Goal: Information Seeking & Learning: Learn about a topic

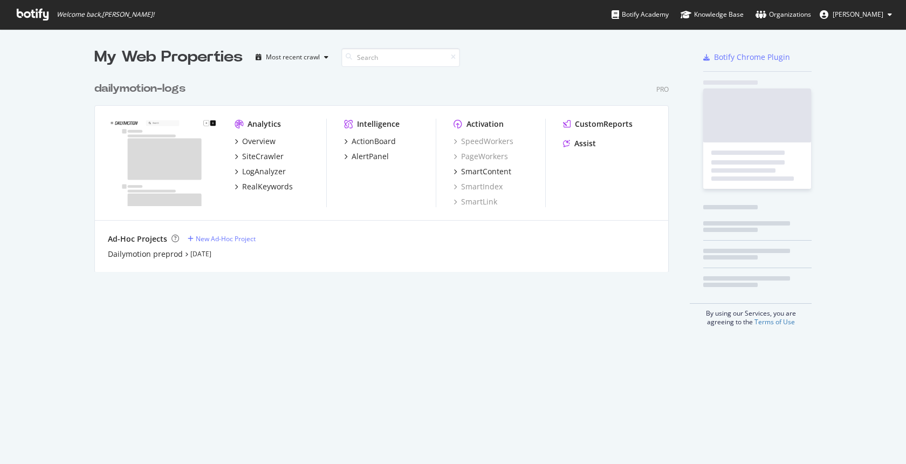
scroll to position [455, 889]
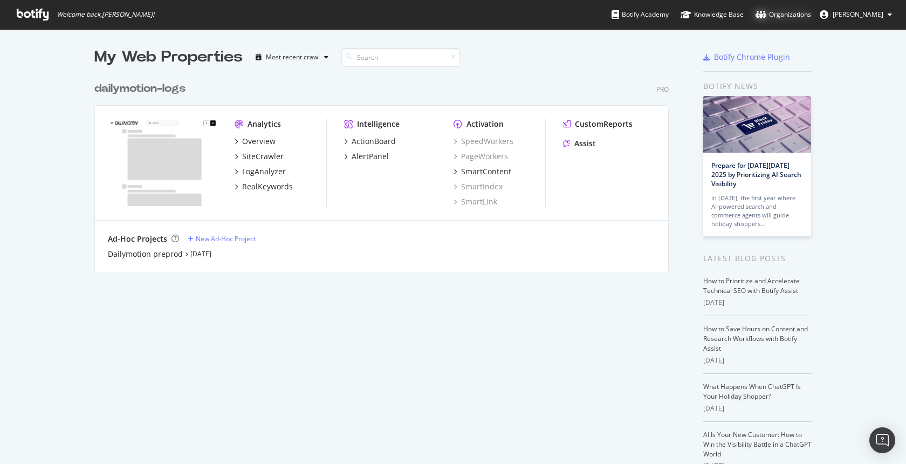
click at [789, 17] on div "Organizations" at bounding box center [783, 14] width 56 height 11
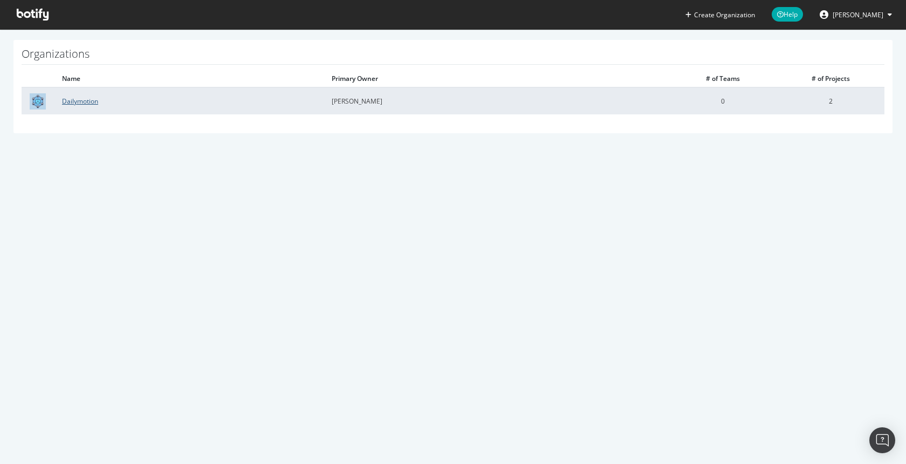
click at [80, 100] on link "Dailymotion" at bounding box center [80, 100] width 36 height 9
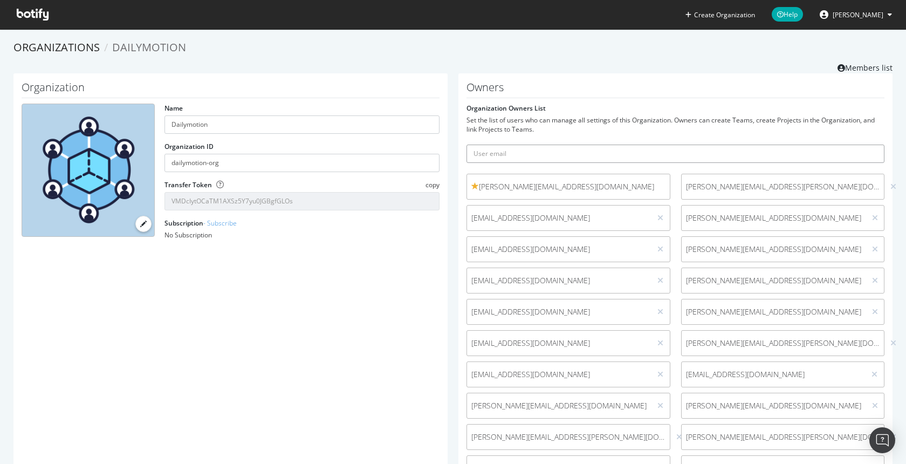
click at [508, 158] on input "text" at bounding box center [675, 153] width 418 height 18
type input "sofia"
click at [866, 144] on button "submit" at bounding box center [875, 153] width 18 height 18
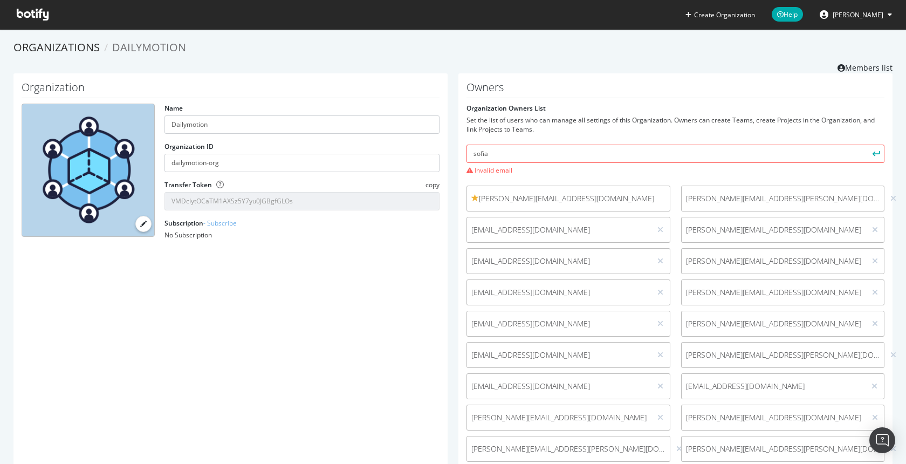
click at [434, 265] on div "Organization Name Dailymotion Organization ID dailymotion-org Transfer Token co…" at bounding box center [230, 310] width 434 height 475
click at [512, 151] on input "sofia" at bounding box center [675, 153] width 418 height 18
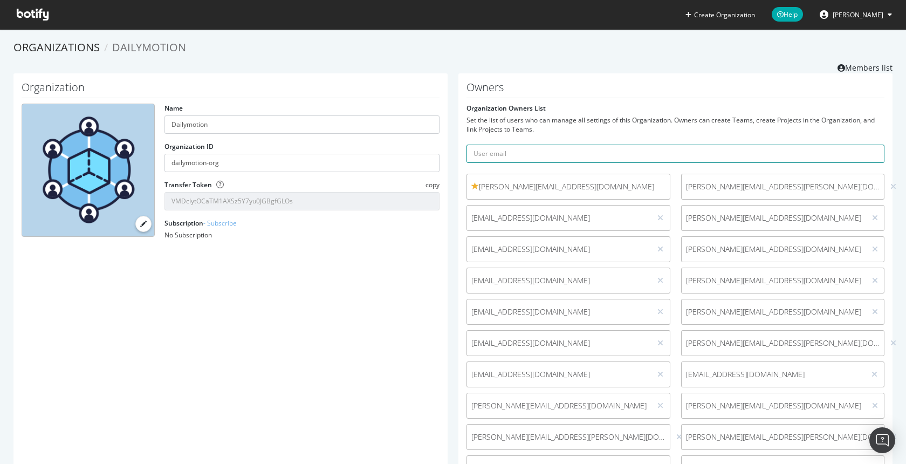
click at [513, 153] on input "text" at bounding box center [675, 153] width 418 height 18
click at [866, 144] on button "submit" at bounding box center [875, 153] width 18 height 18
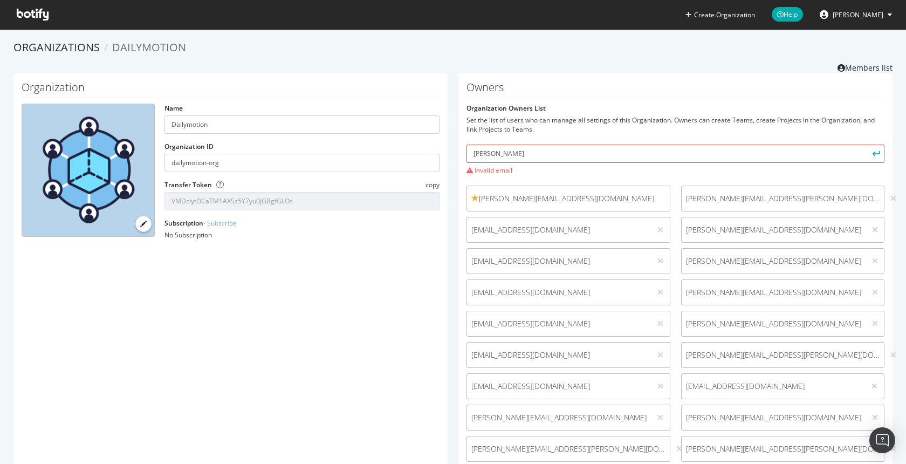
click at [531, 155] on input "[PERSON_NAME]" at bounding box center [675, 153] width 418 height 18
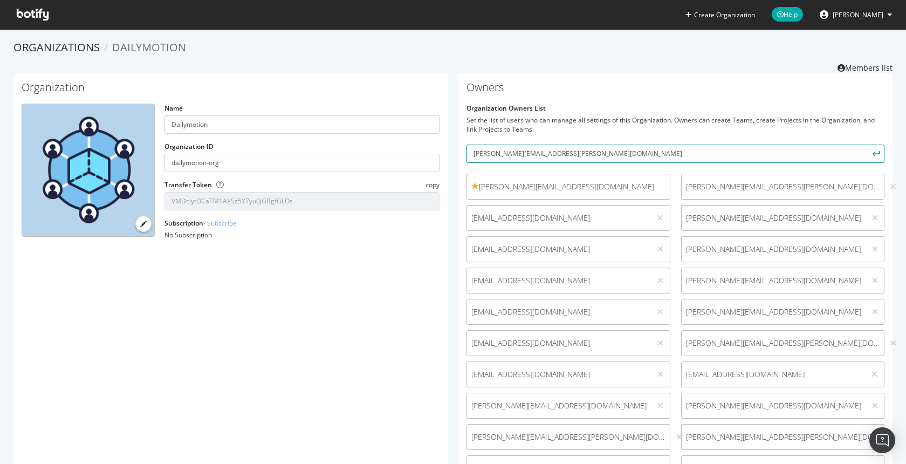
type input "[PERSON_NAME][EMAIL_ADDRESS][PERSON_NAME][DOMAIN_NAME]"
click at [866, 144] on button "submit" at bounding box center [875, 153] width 18 height 18
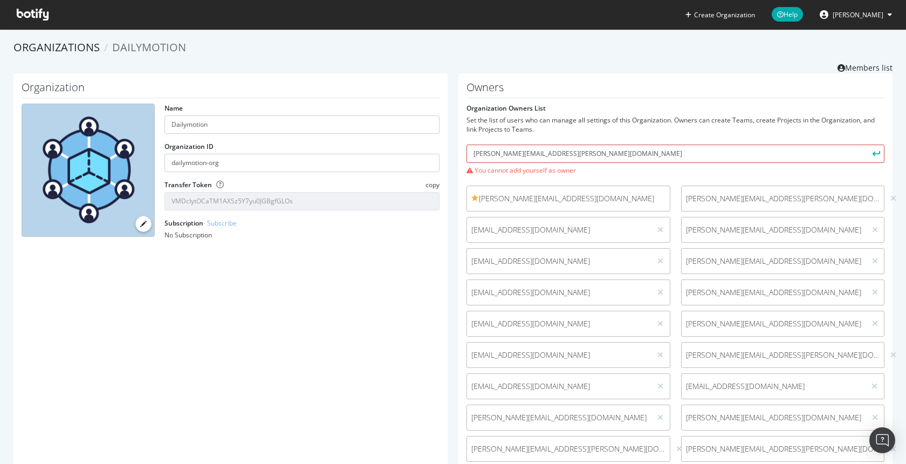
click at [550, 151] on input "[PERSON_NAME][EMAIL_ADDRESS][PERSON_NAME][DOMAIN_NAME]" at bounding box center [675, 153] width 418 height 18
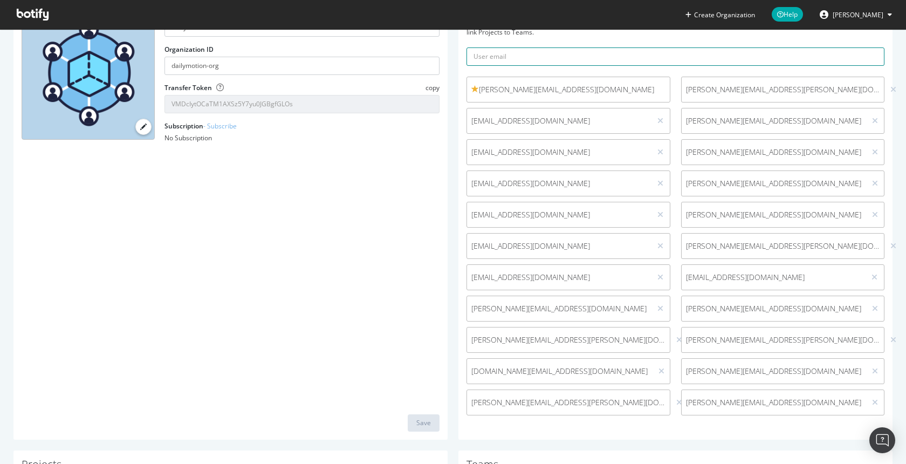
scroll to position [95, 0]
click at [556, 374] on span "[DOMAIN_NAME][EMAIL_ADDRESS][DOMAIN_NAME]" at bounding box center [559, 372] width 176 height 11
drag, startPoint x: 561, startPoint y: 374, endPoint x: 467, endPoint y: 369, distance: 93.9
click at [471, 369] on span "[DOMAIN_NAME][EMAIL_ADDRESS][DOMAIN_NAME]" at bounding box center [559, 372] width 176 height 11
copy span "[DOMAIN_NAME][EMAIL_ADDRESS][DOMAIN_NAME]"
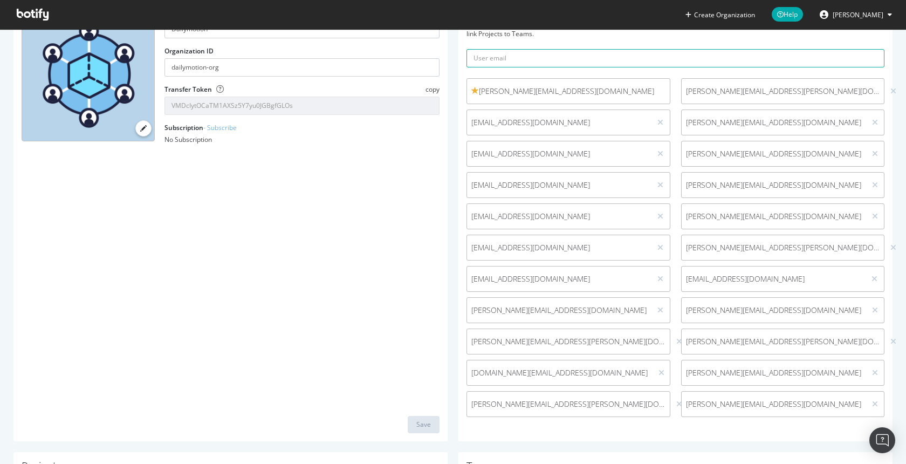
click at [431, 232] on div "Organization Name Dailymotion Organization ID dailymotion-org Transfer Token co…" at bounding box center [230, 209] width 434 height 463
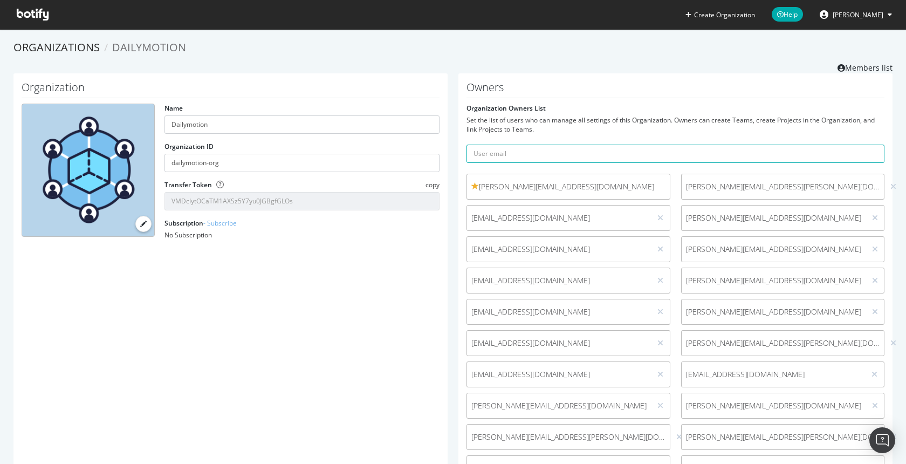
click at [34, 26] on span at bounding box center [32, 14] width 49 height 29
click at [34, 23] on span at bounding box center [32, 14] width 49 height 29
click at [34, 13] on icon at bounding box center [33, 15] width 32 height 12
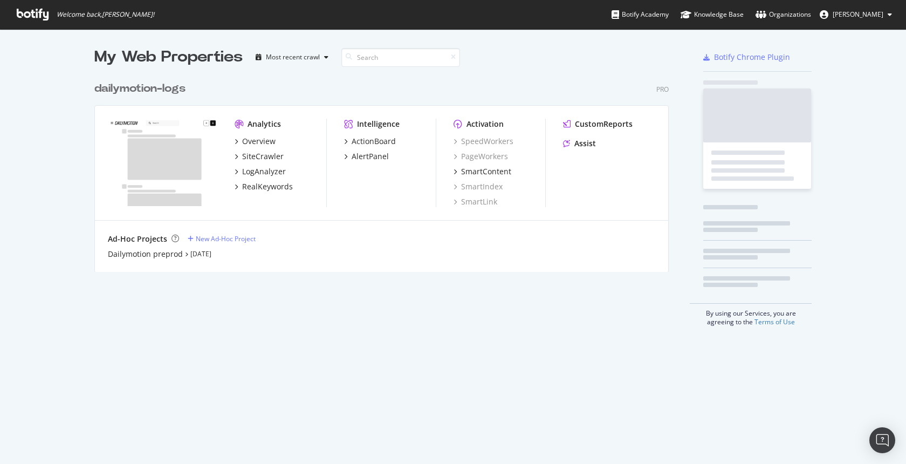
scroll to position [196, 575]
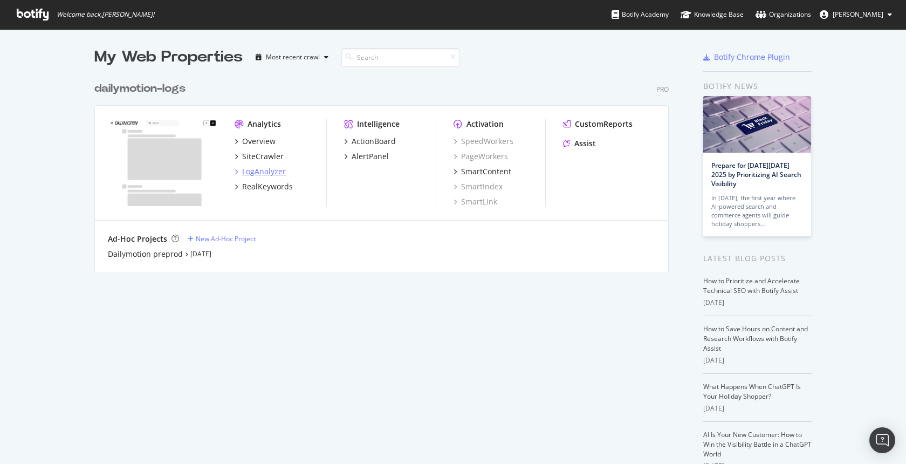
click at [269, 175] on div "LogAnalyzer" at bounding box center [264, 171] width 44 height 11
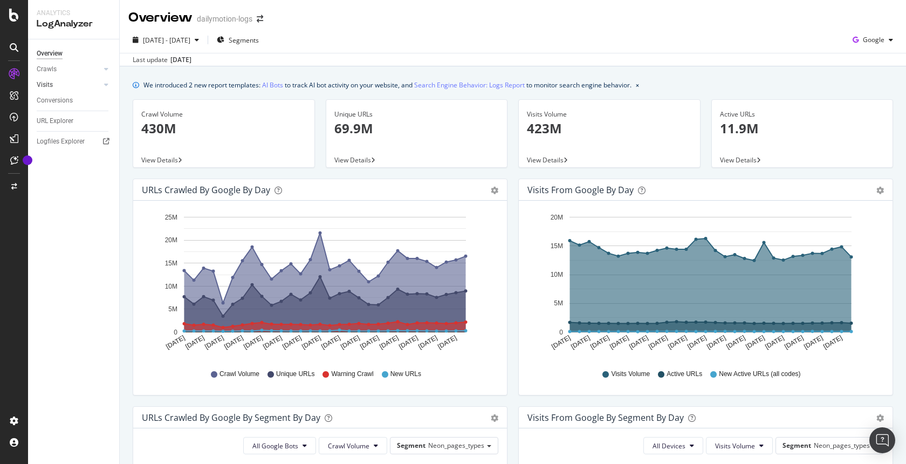
click at [61, 87] on link "Visits" at bounding box center [69, 84] width 64 height 11
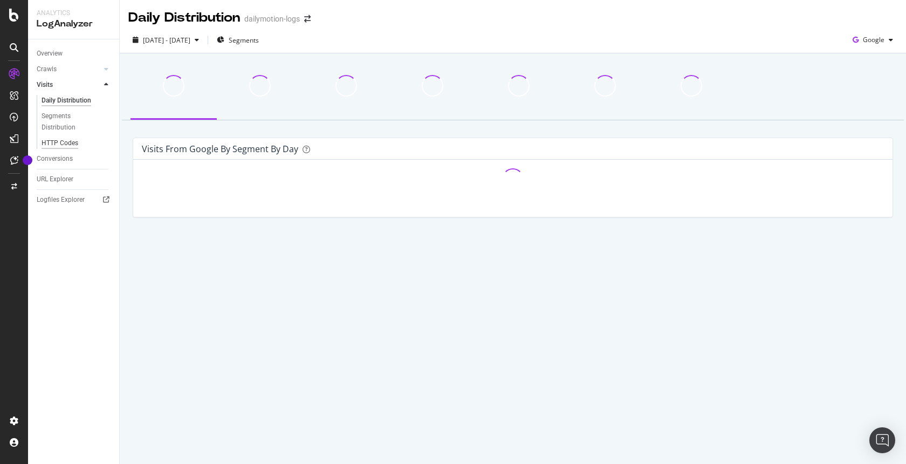
click at [75, 144] on div "HTTP Codes" at bounding box center [60, 142] width 37 height 11
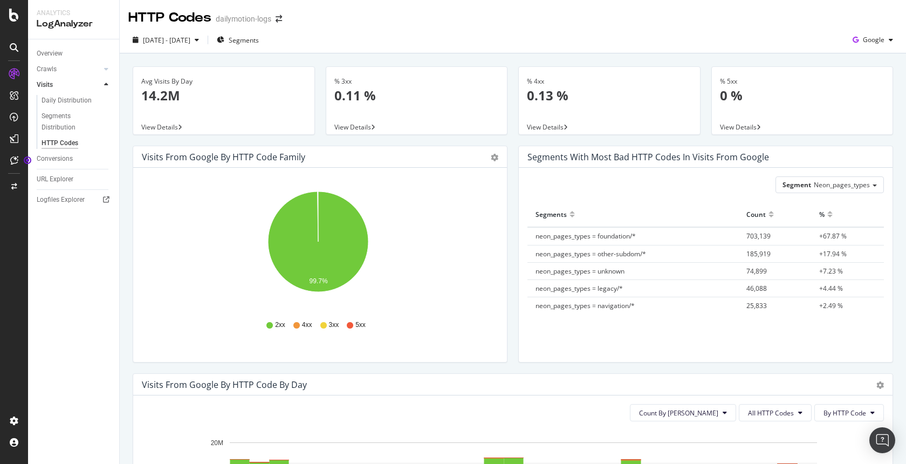
click at [77, 225] on div "Overview Crawls Daily Distribution Segments Distribution HTTP Codes Resources V…" at bounding box center [73, 251] width 91 height 424
click at [71, 183] on div "URL Explorer" at bounding box center [55, 179] width 37 height 11
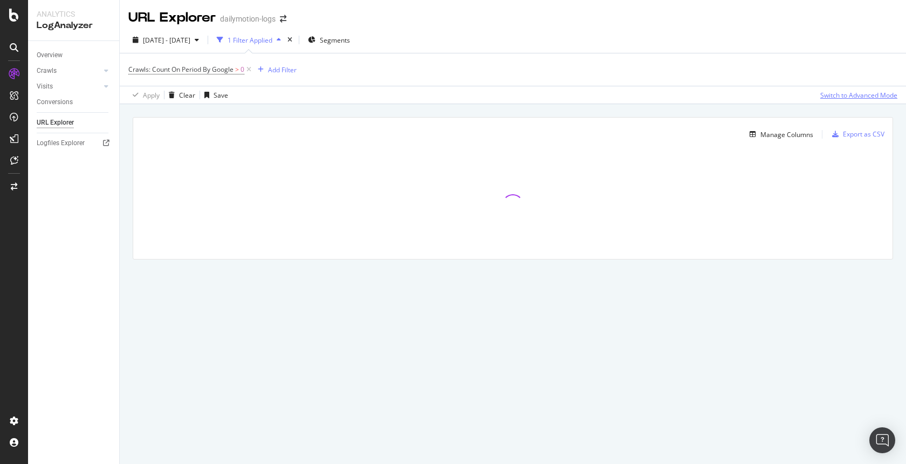
click at [881, 95] on div "Switch to Advanced Mode" at bounding box center [858, 95] width 77 height 9
click at [64, 144] on div "Logfiles Explorer" at bounding box center [61, 142] width 48 height 11
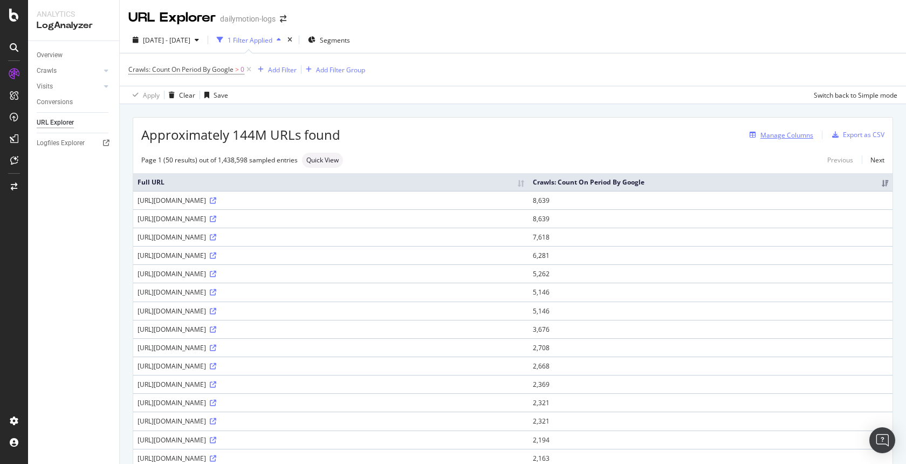
click at [795, 141] on div "Manage Columns" at bounding box center [779, 135] width 68 height 12
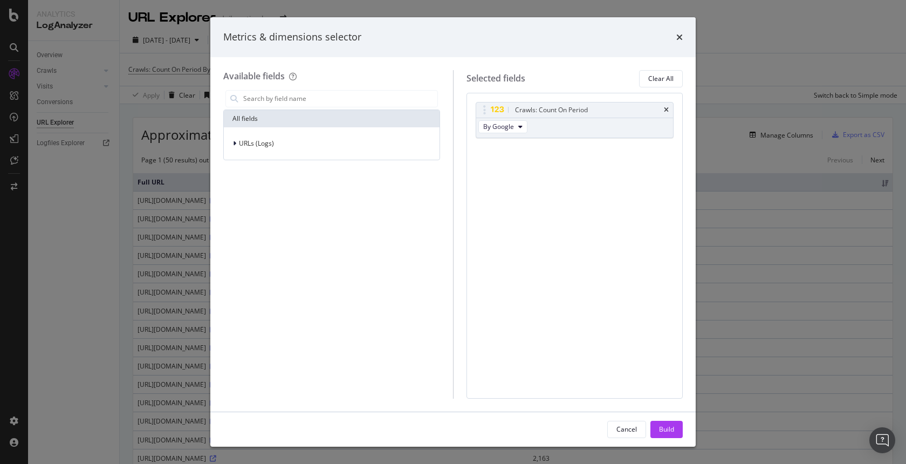
click at [671, 37] on div "Metrics & dimensions selector" at bounding box center [452, 37] width 459 height 14
click at [676, 37] on icon "times" at bounding box center [679, 37] width 6 height 9
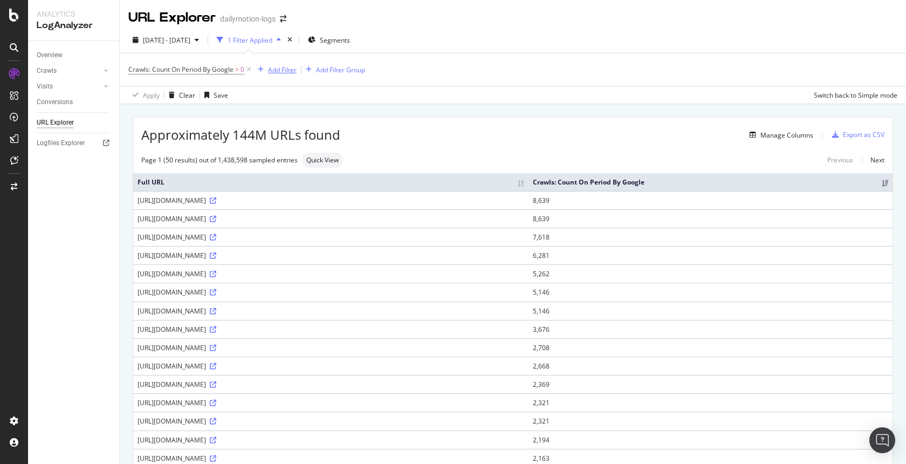
click at [284, 66] on div "Add Filter" at bounding box center [282, 69] width 29 height 9
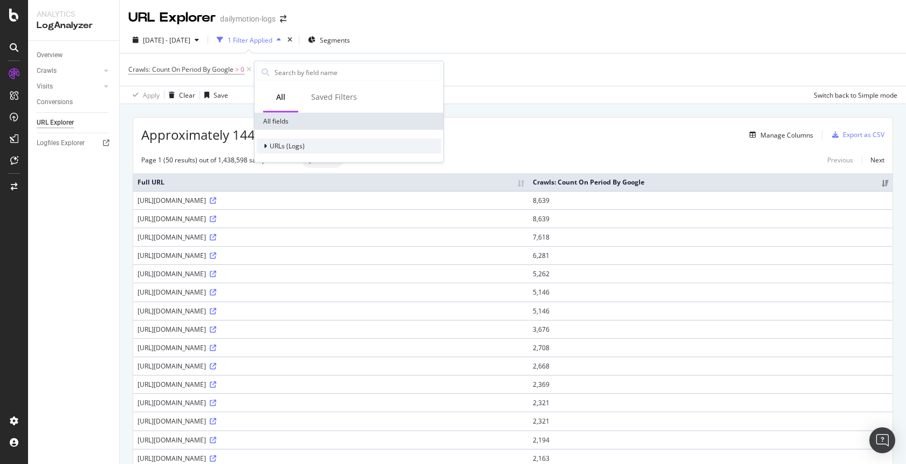
click at [280, 146] on span "URLs (Logs)" at bounding box center [287, 145] width 35 height 9
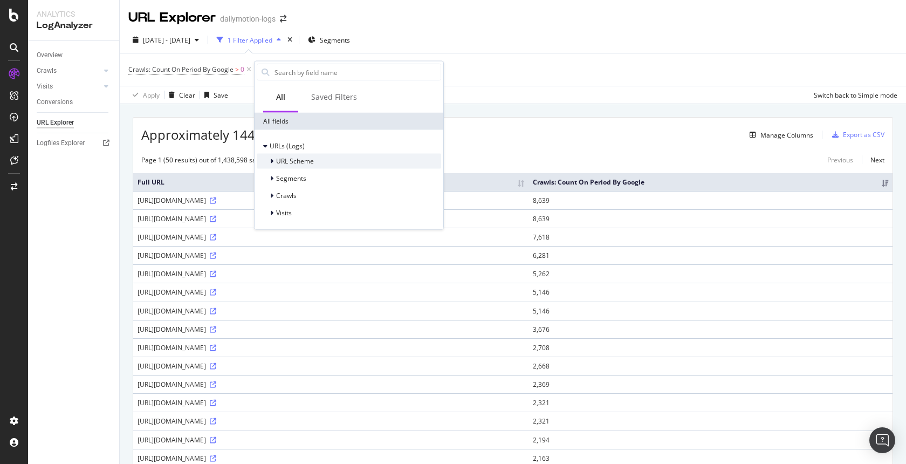
click at [298, 160] on span "URL Scheme" at bounding box center [295, 160] width 38 height 9
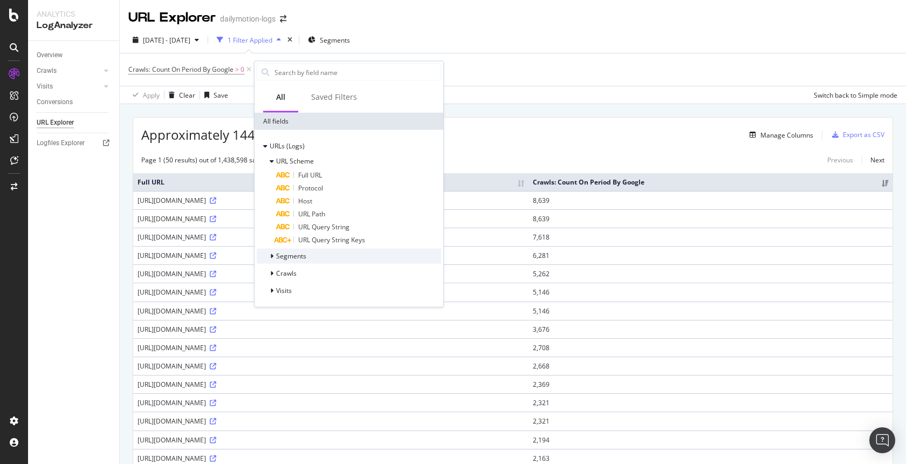
click at [305, 252] on span "Segments" at bounding box center [291, 255] width 30 height 9
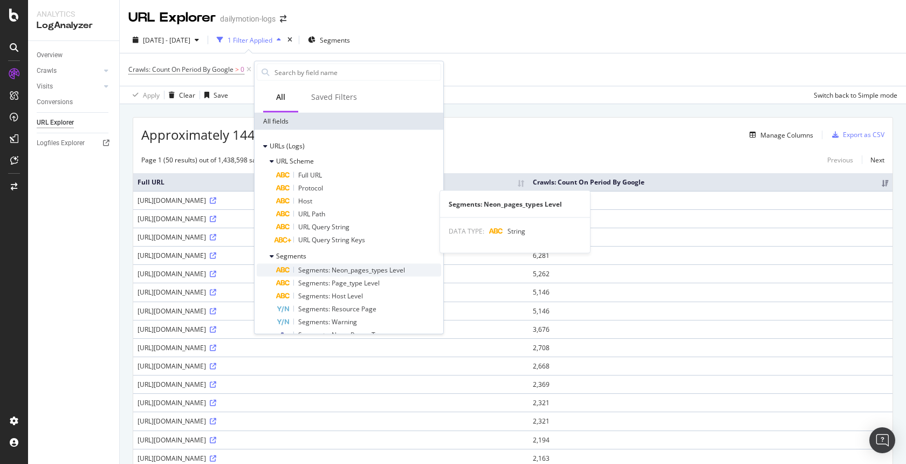
scroll to position [80, 0]
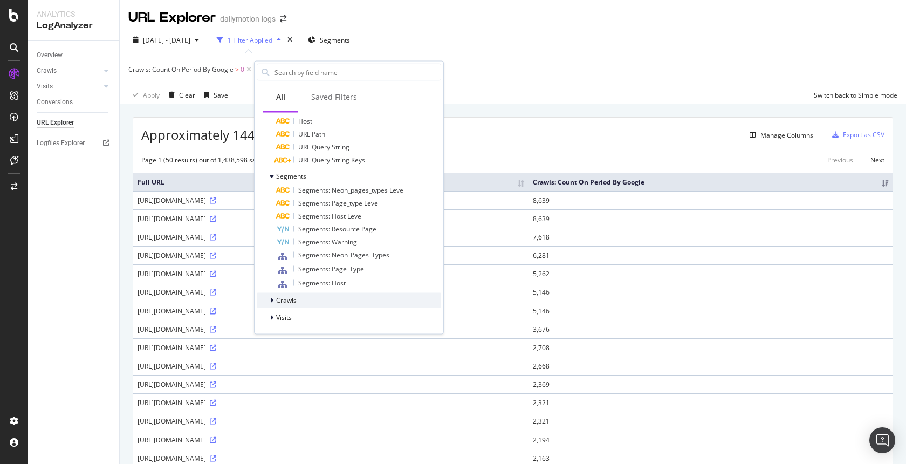
click at [303, 295] on div "Crawls" at bounding box center [349, 300] width 184 height 15
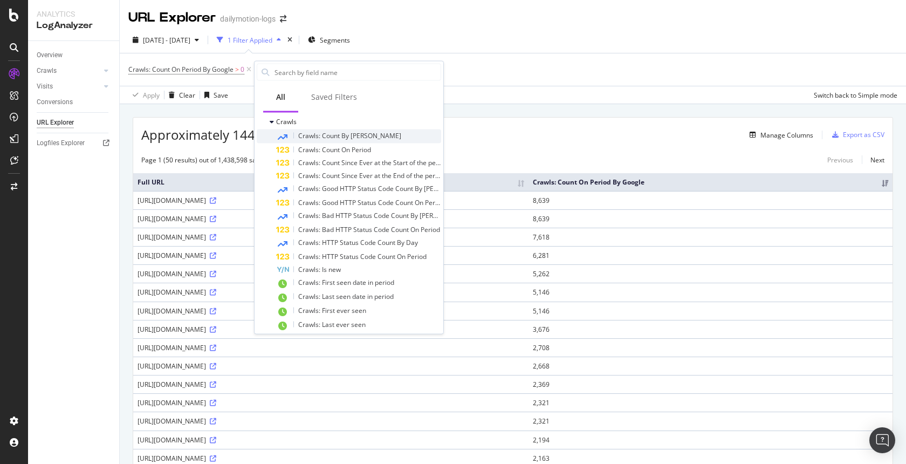
scroll to position [282, 0]
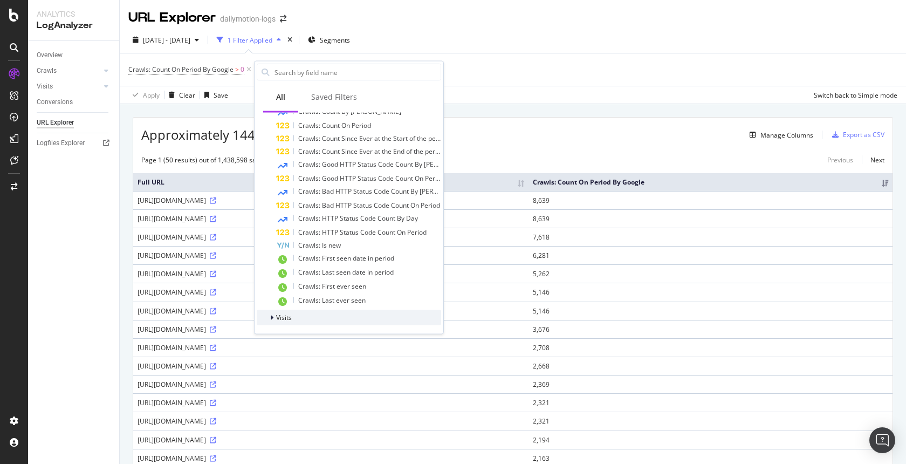
click at [306, 319] on div "Visits" at bounding box center [349, 317] width 184 height 15
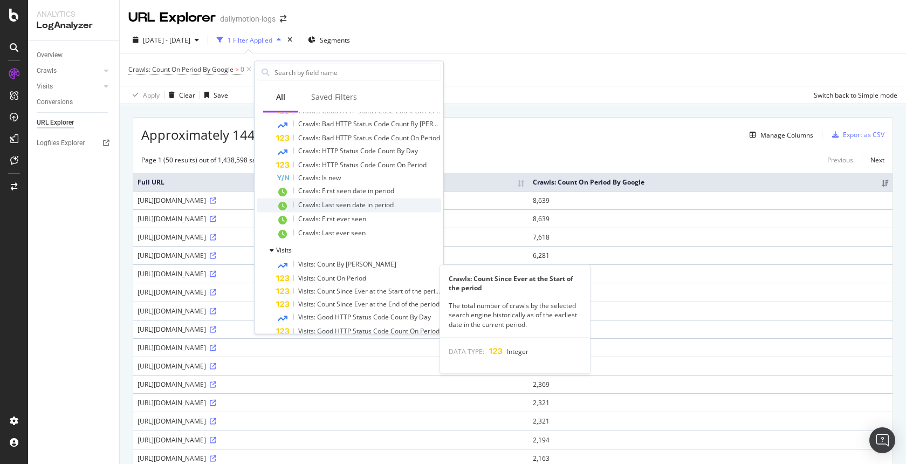
scroll to position [0, 0]
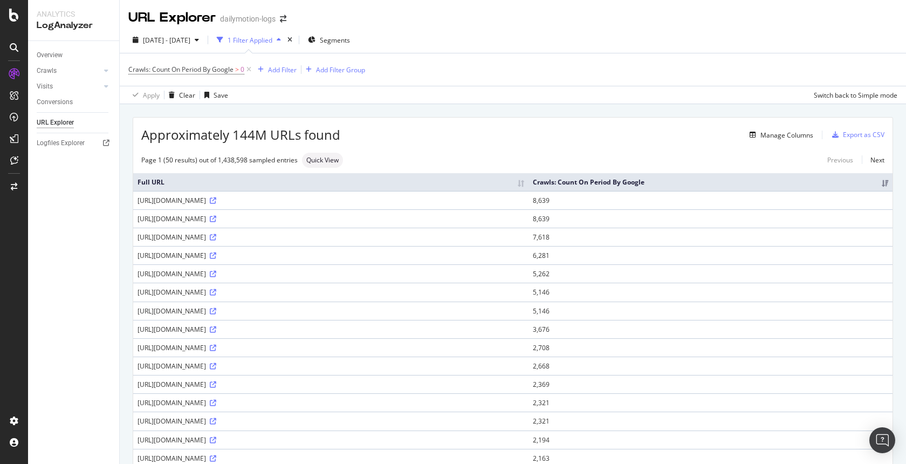
click at [498, 75] on div "Crawls: Count On Period By Google > 0 Add Filter Add Filter Group" at bounding box center [512, 69] width 769 height 32
click at [65, 70] on link "Crawls" at bounding box center [69, 70] width 64 height 11
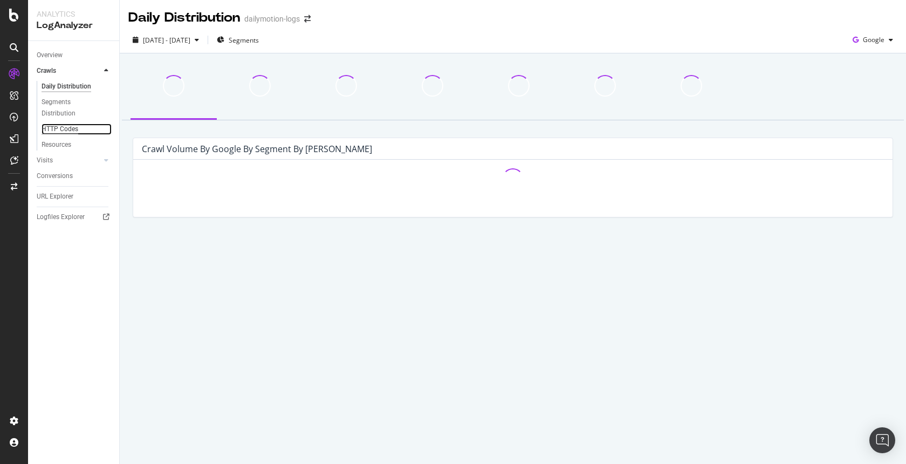
click at [70, 132] on div "HTTP Codes" at bounding box center [60, 128] width 37 height 11
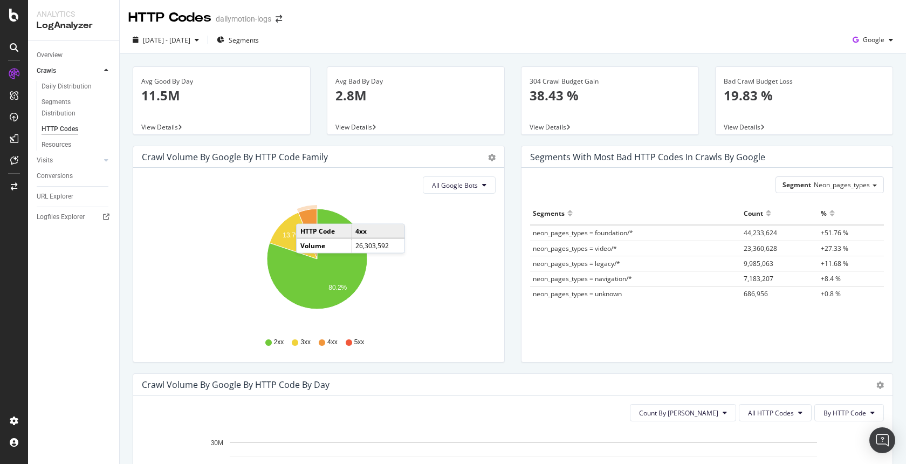
click at [307, 213] on icon "A chart." at bounding box center [307, 234] width 19 height 50
